Goal: Task Accomplishment & Management: Use online tool/utility

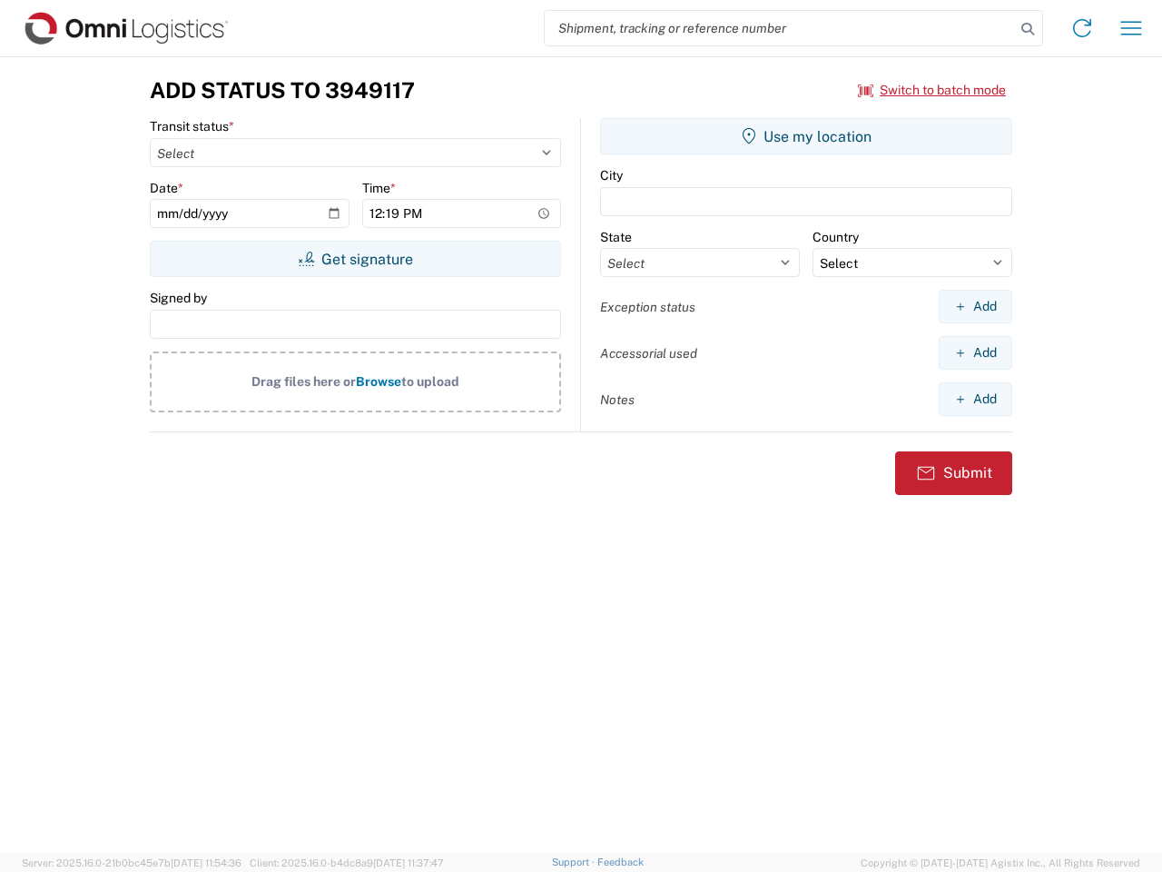
click at [780, 28] on input "search" at bounding box center [780, 28] width 470 height 35
click at [1028, 29] on icon at bounding box center [1027, 28] width 25 height 25
click at [1083, 28] on icon at bounding box center [1082, 28] width 29 height 29
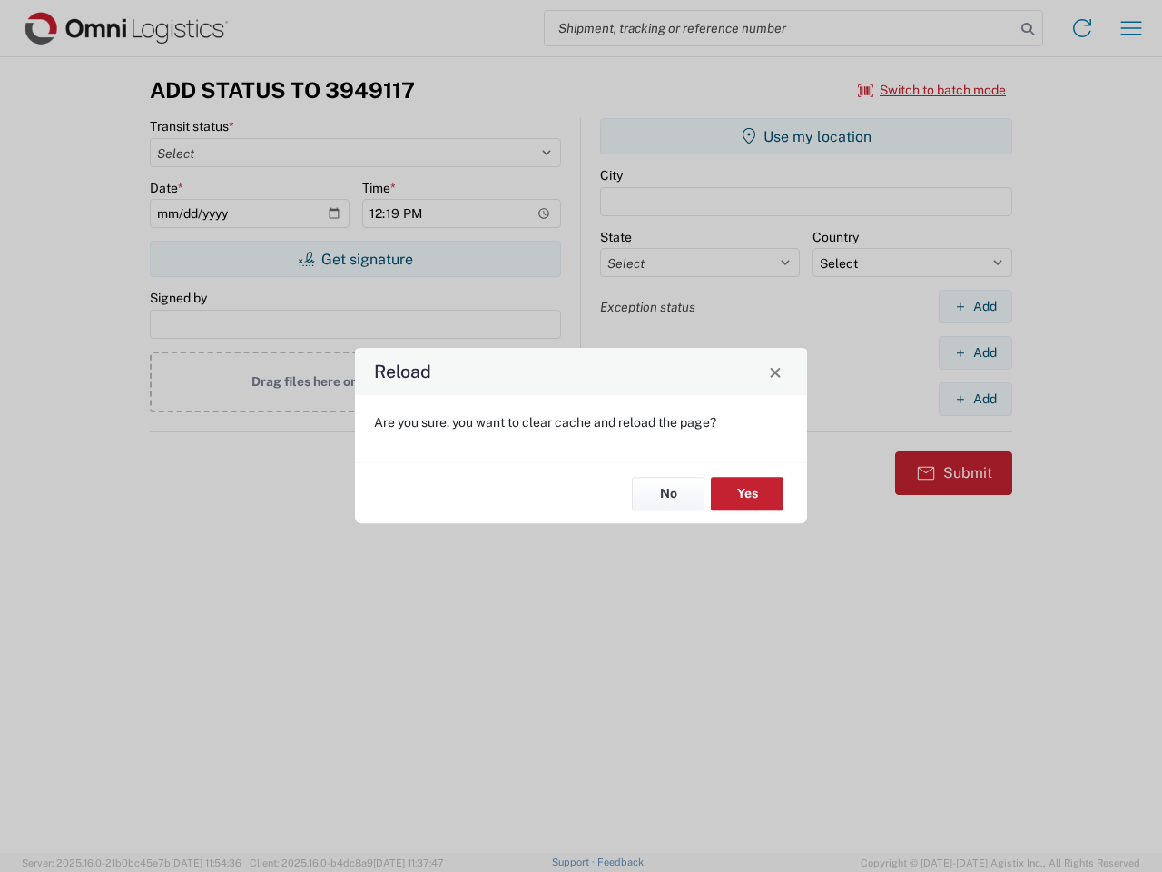
click at [1132, 28] on agx-block-ui "Shipment request Shipment tracking Transit update Batch process Add Status to 3…" at bounding box center [581, 436] width 1162 height 872
click at [933, 90] on div "Reload Are you sure, you want to clear cache and reload the page? No Yes" at bounding box center [581, 436] width 1162 height 872
click at [355, 259] on div "Reload Are you sure, you want to clear cache and reload the page? No Yes" at bounding box center [581, 436] width 1162 height 872
click at [806, 136] on div "Reload Are you sure, you want to clear cache and reload the page? No Yes" at bounding box center [581, 436] width 1162 height 872
click at [975, 306] on div "Reload Are you sure, you want to clear cache and reload the page? No Yes" at bounding box center [581, 436] width 1162 height 872
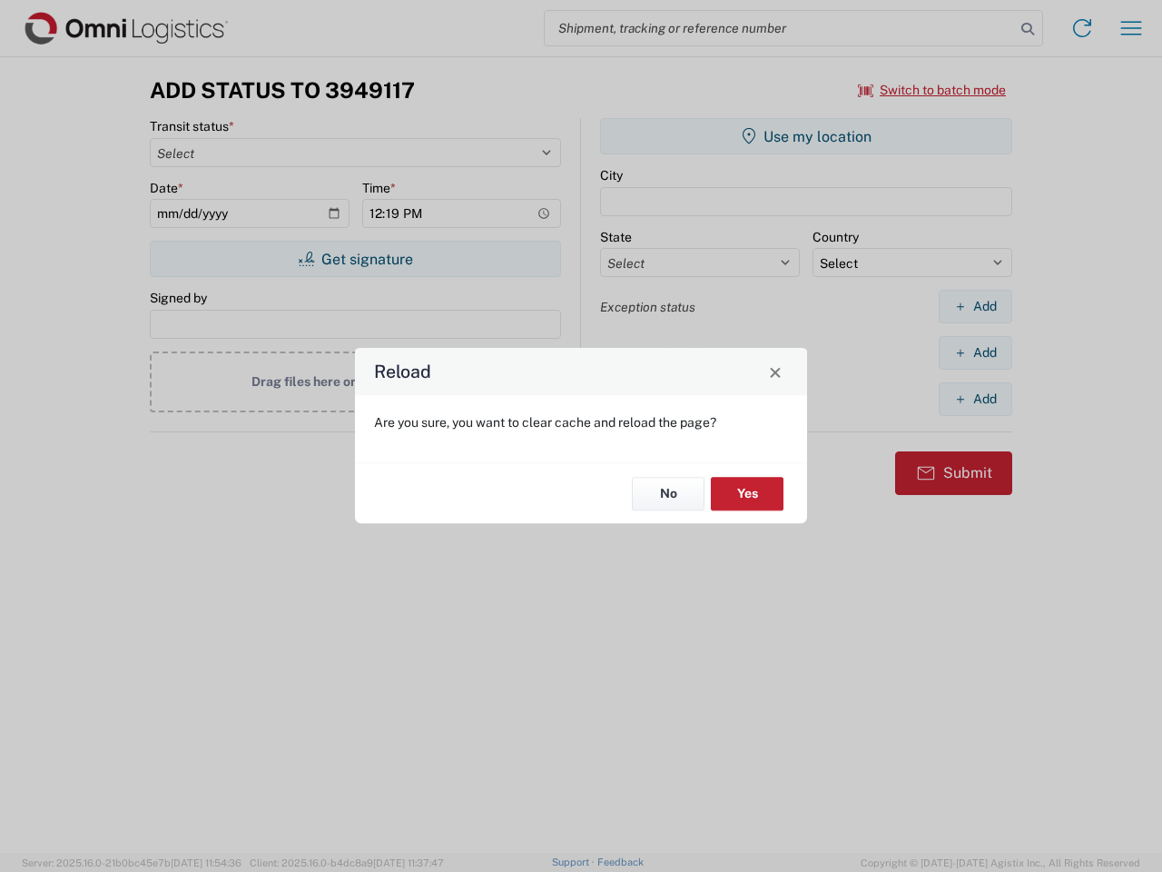
click at [975, 352] on div "Reload Are you sure, you want to clear cache and reload the page? No Yes" at bounding box center [581, 436] width 1162 height 872
click at [975, 399] on div "Reload Are you sure, you want to clear cache and reload the page? No Yes" at bounding box center [581, 436] width 1162 height 872
